Goal: Task Accomplishment & Management: Manage account settings

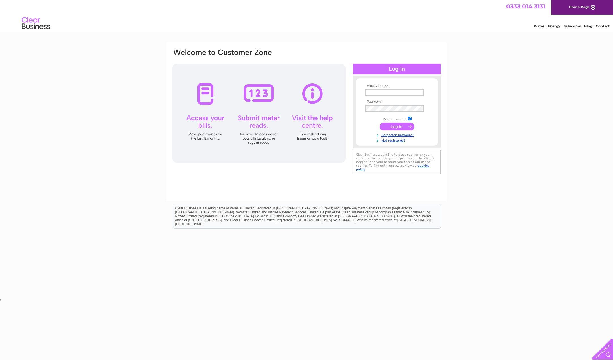
type input "youngdave@marthall.net"
click at [395, 127] on input "submit" at bounding box center [397, 127] width 35 height 8
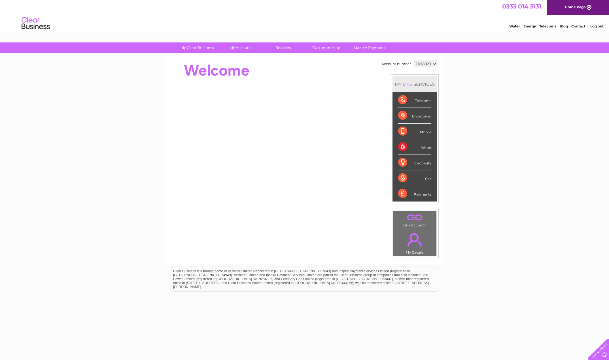
click at [423, 103] on div "Telecoms" at bounding box center [414, 100] width 33 height 16
click at [402, 101] on div "Telecoms" at bounding box center [414, 100] width 33 height 16
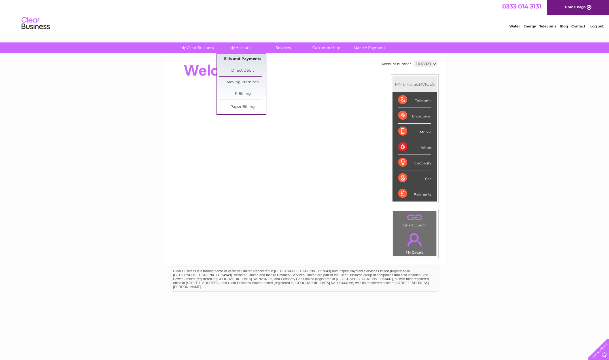
click at [239, 59] on link "Bills and Payments" at bounding box center [242, 59] width 47 height 11
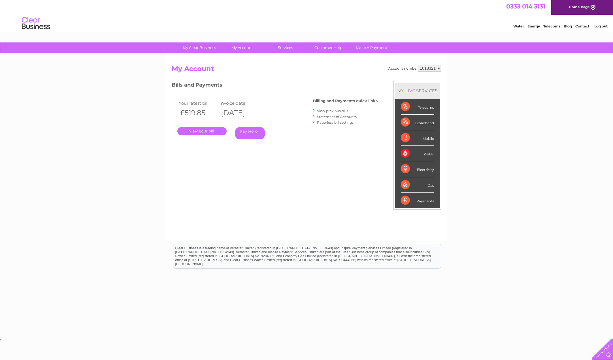
click at [199, 133] on link "." at bounding box center [201, 131] width 49 height 8
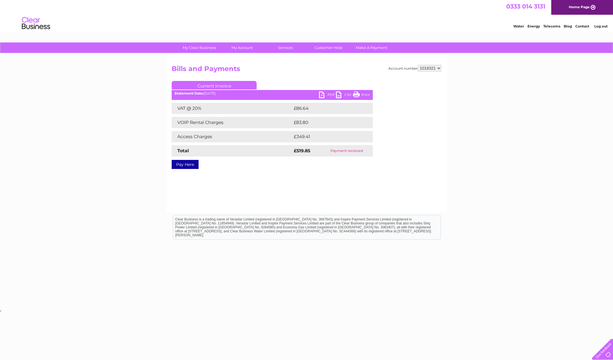
click at [183, 165] on link "Pay Here" at bounding box center [185, 164] width 27 height 9
click at [329, 94] on link "PDF" at bounding box center [327, 96] width 17 height 8
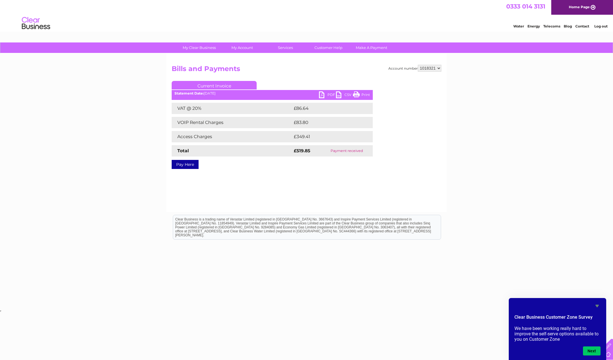
click at [596, 306] on icon "Hide survey" at bounding box center [597, 306] width 3 height 3
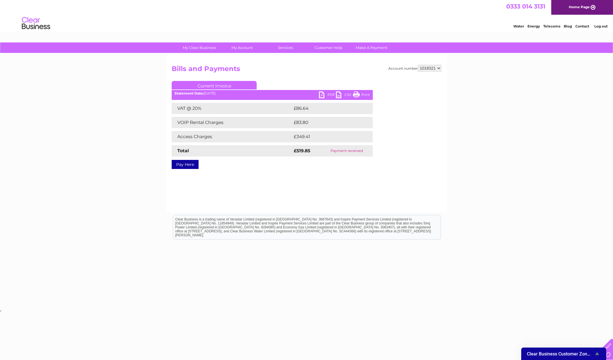
drag, startPoint x: 156, startPoint y: 243, endPoint x: 140, endPoint y: 245, distance: 16.2
click at [154, 242] on html "Clear Business is a trading name of Verastar Limited (registered in [GEOGRAPHIC…" at bounding box center [306, 230] width 613 height 36
click at [362, 313] on html "My Clear Business Login Details My Details My Preferences Link Account My Accou…" at bounding box center [306, 156] width 613 height 313
